Goal: Information Seeking & Learning: Compare options

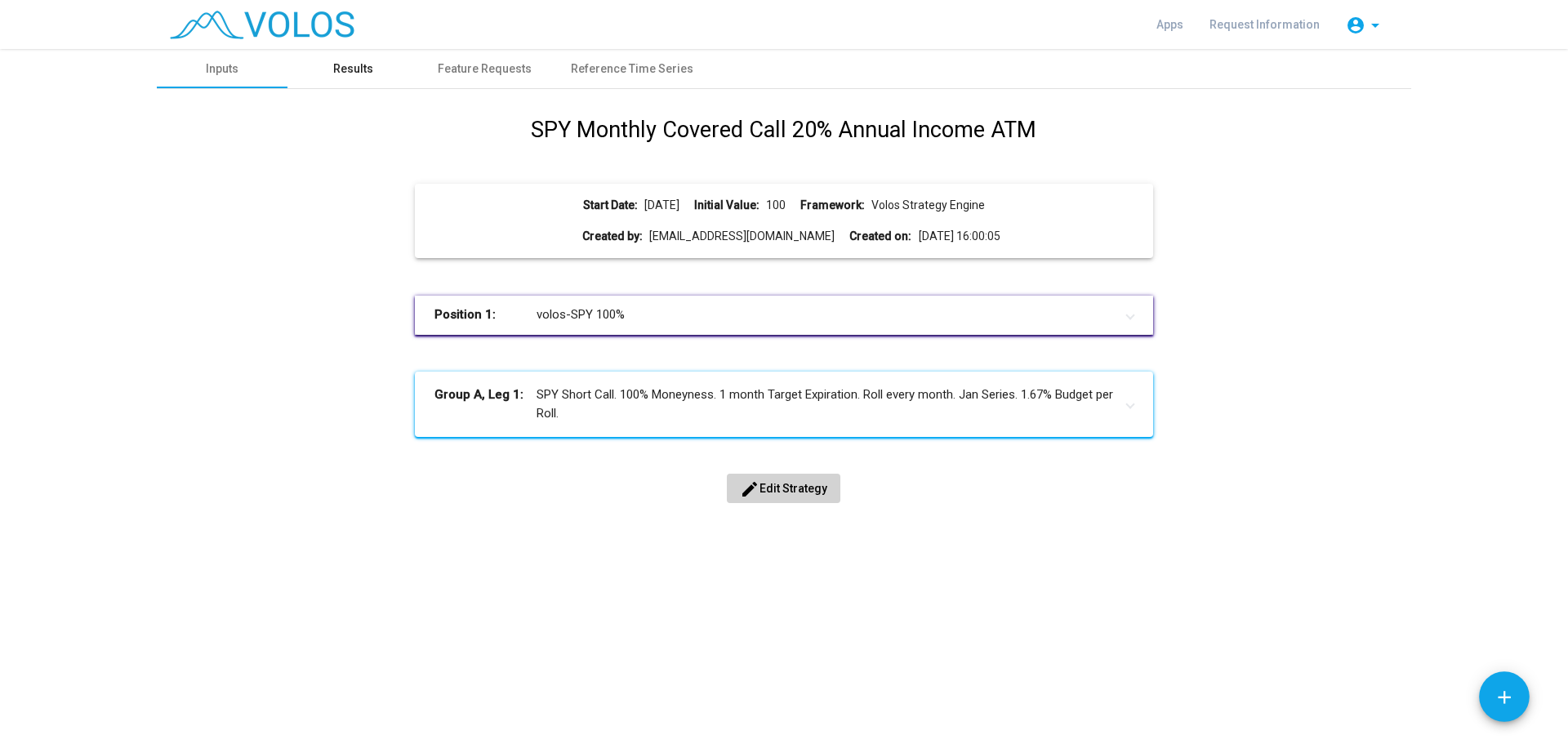
click at [335, 68] on div "Results" at bounding box center [354, 69] width 40 height 17
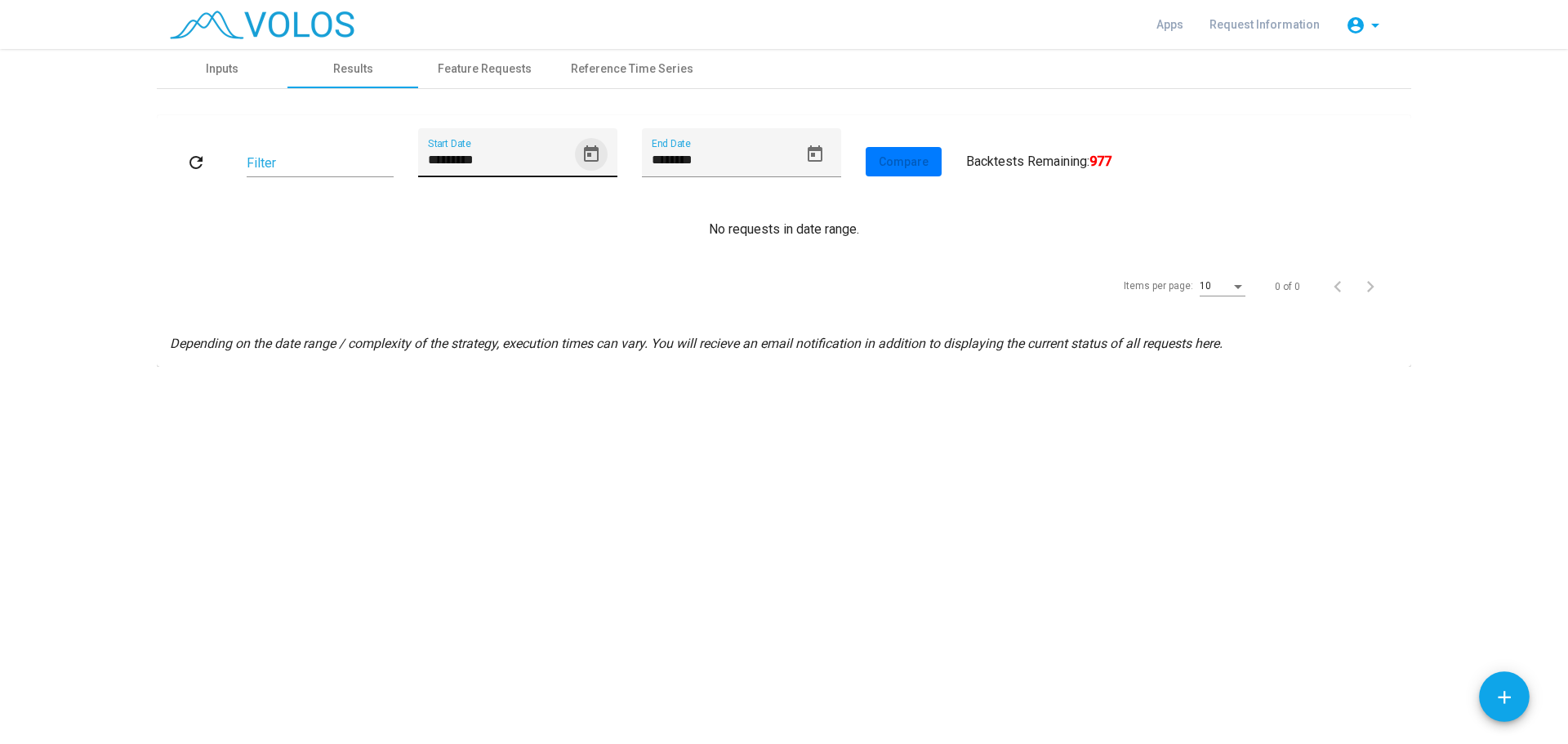
click at [596, 151] on icon "Open calendar" at bounding box center [591, 153] width 14 height 16
click at [601, 278] on div "1" at bounding box center [604, 282] width 29 height 29
type input "********"
click at [197, 166] on mat-icon "refresh" at bounding box center [196, 162] width 19 height 19
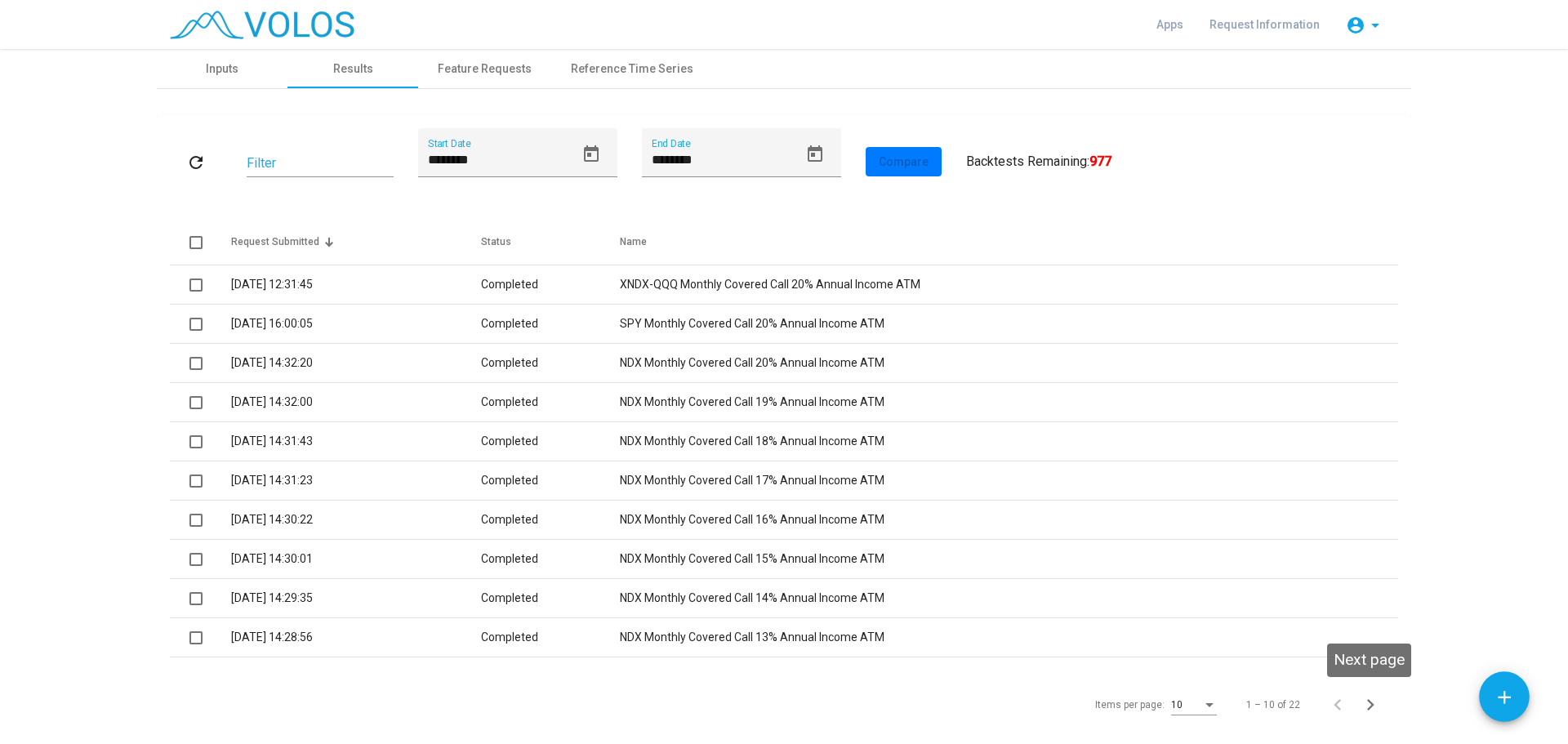
click at [1365, 702] on icon "Next page" at bounding box center [1370, 704] width 23 height 23
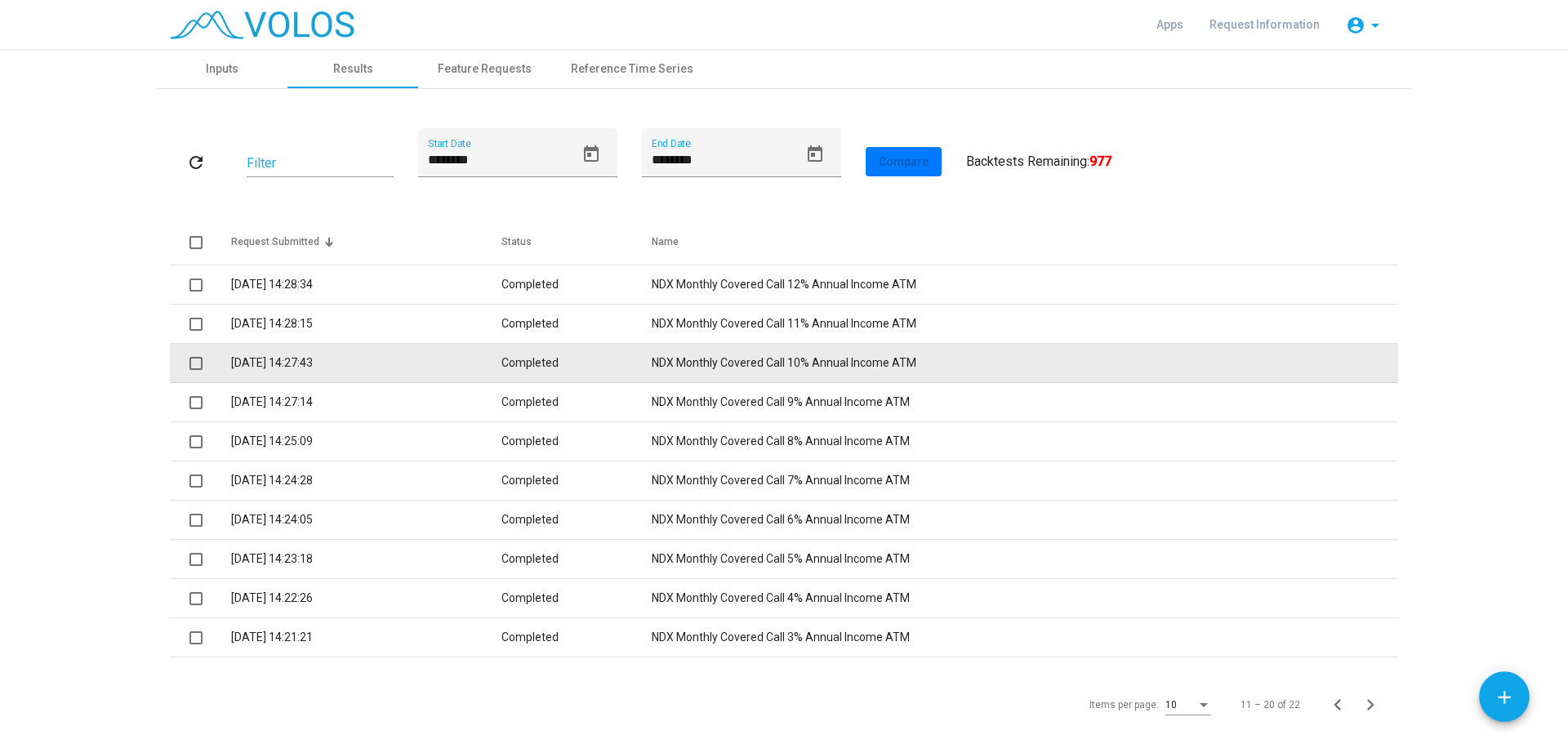
click at [702, 363] on td "NDX Monthly Covered Call 10% Annual Income ATM" at bounding box center [1025, 363] width 746 height 40
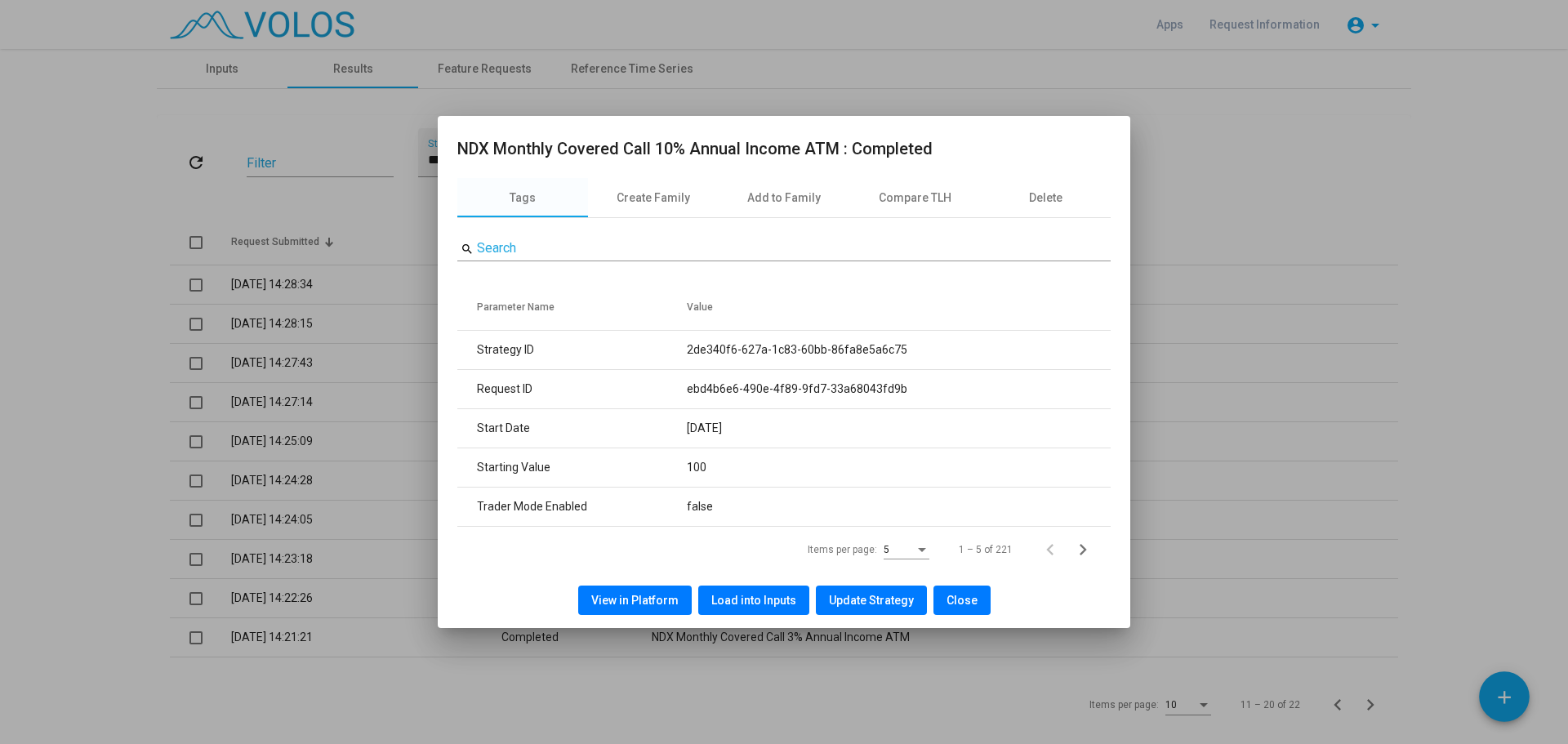
click at [660, 602] on span "View in Platform" at bounding box center [635, 601] width 87 height 13
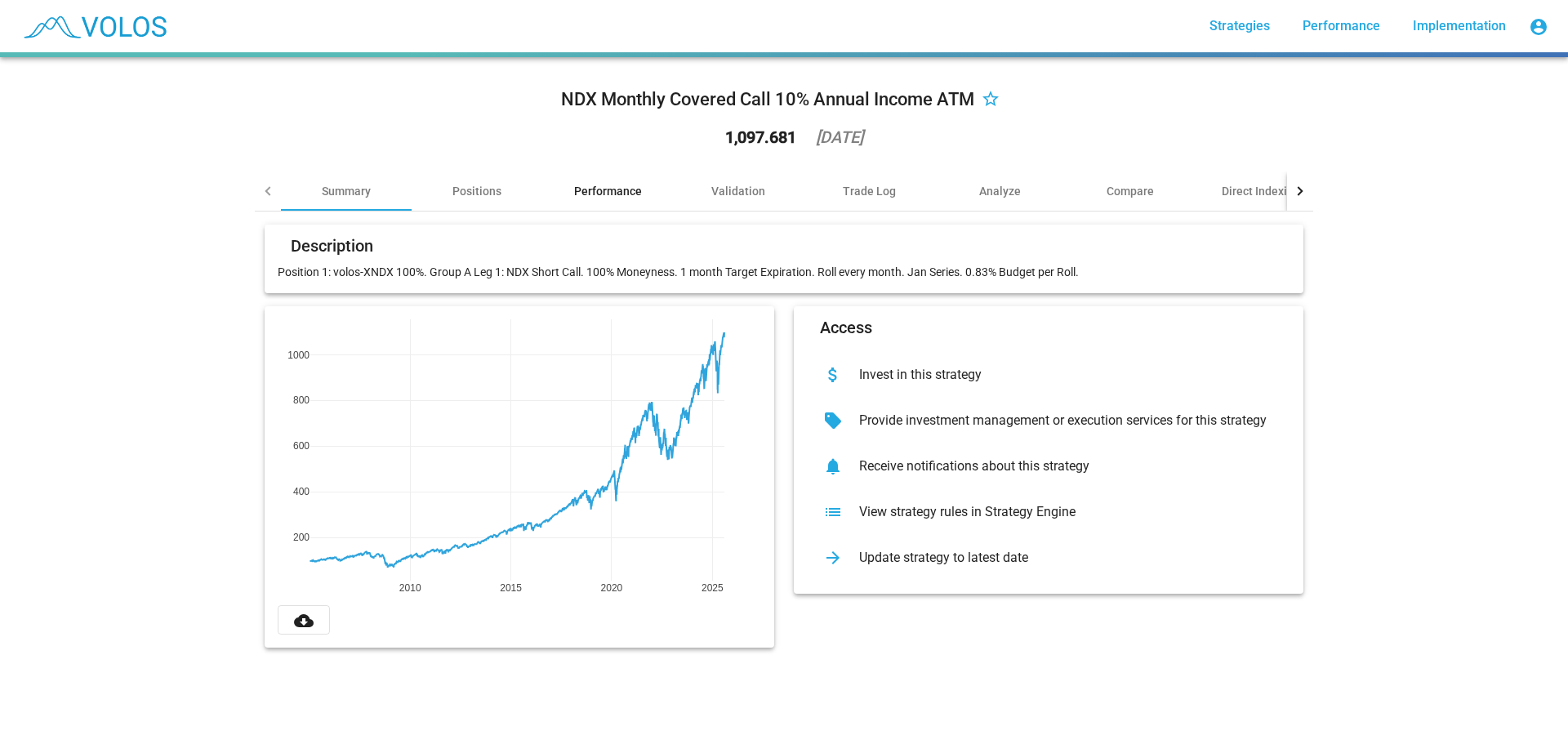
click at [637, 190] on div "Performance" at bounding box center [607, 191] width 130 height 40
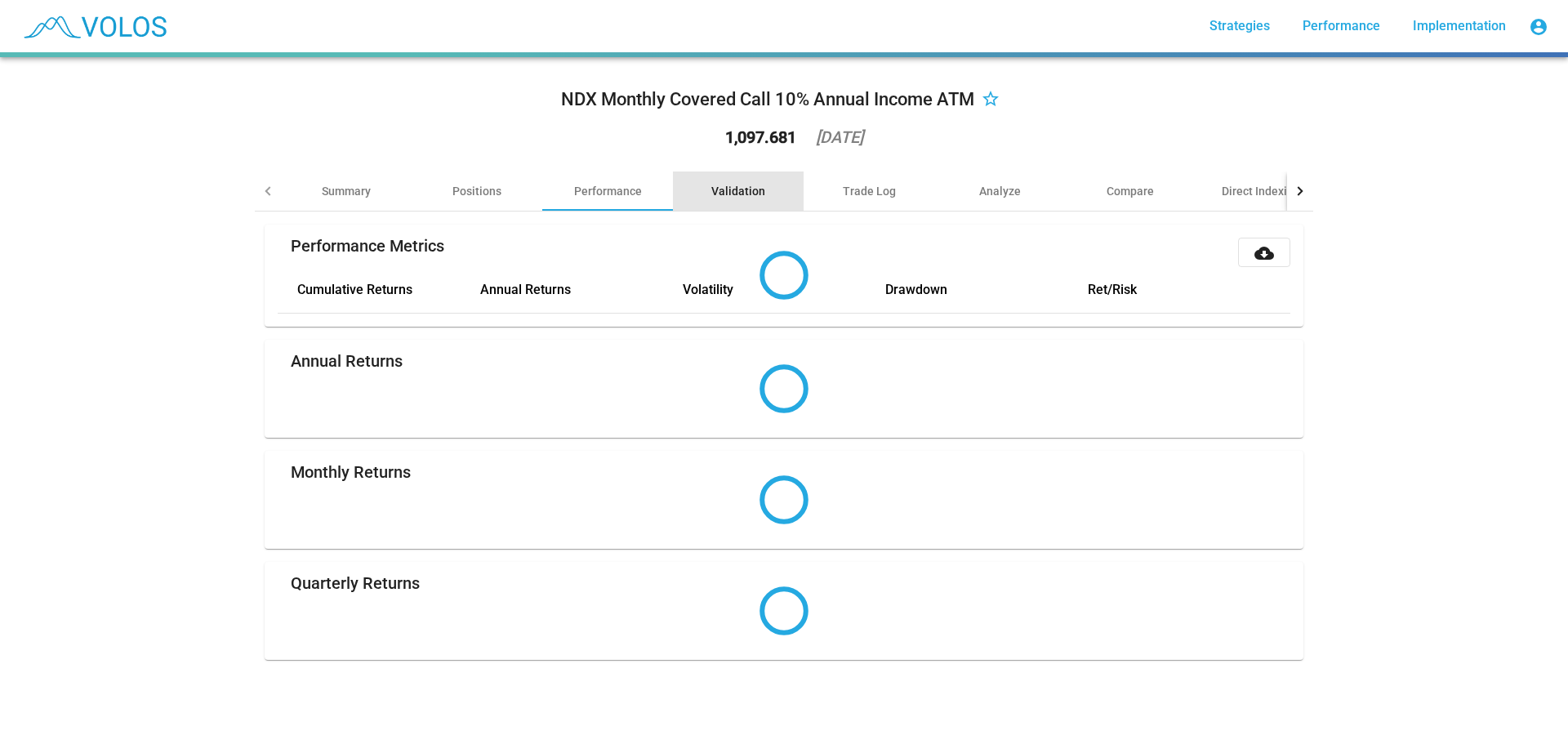
click at [694, 188] on div "Validation" at bounding box center [738, 191] width 130 height 40
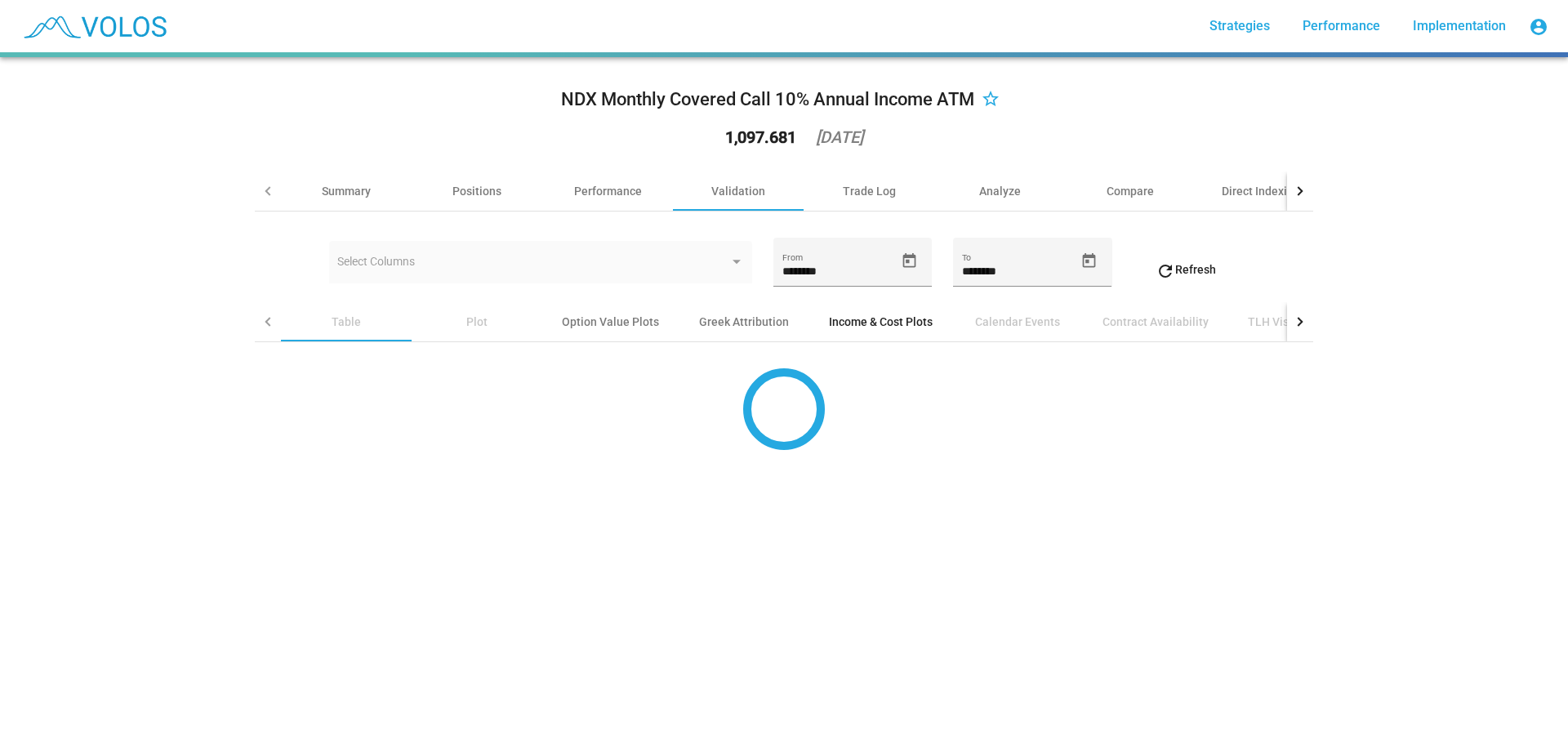
click at [850, 332] on div "Income & Cost Plots" at bounding box center [881, 322] width 143 height 40
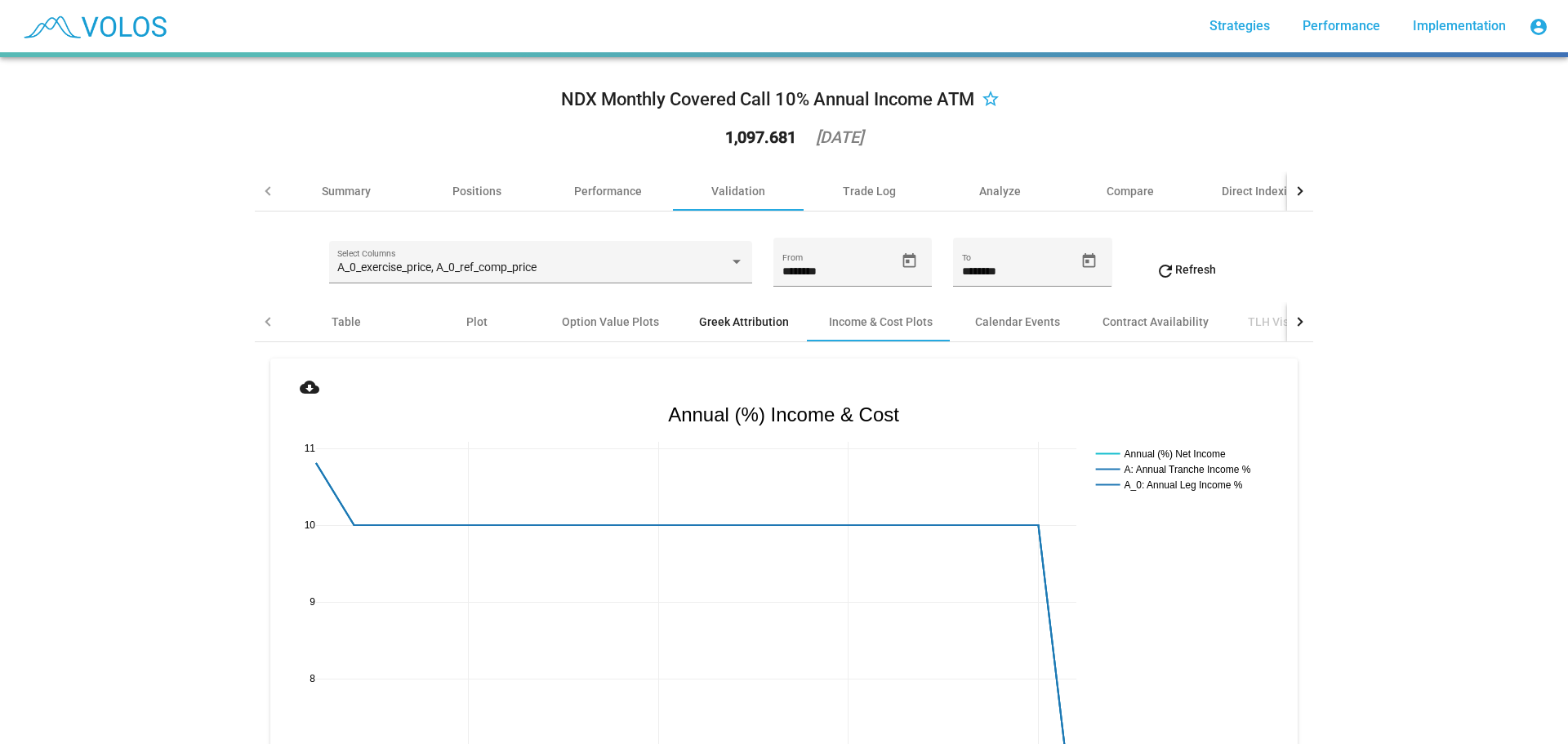
click at [763, 320] on div "Greek Attribution" at bounding box center [744, 321] width 90 height 16
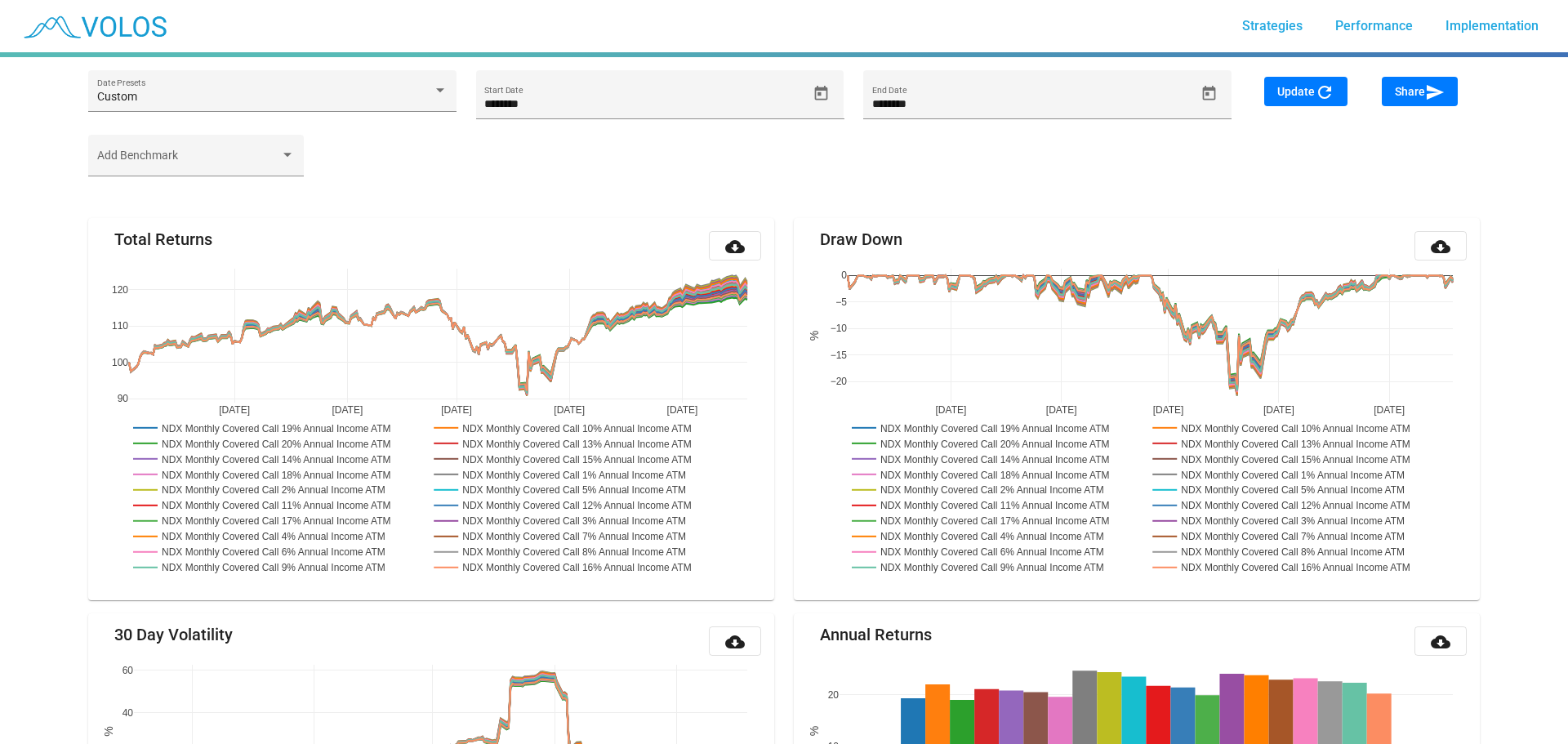
type input "********"
